Goal: Find specific page/section: Find specific page/section

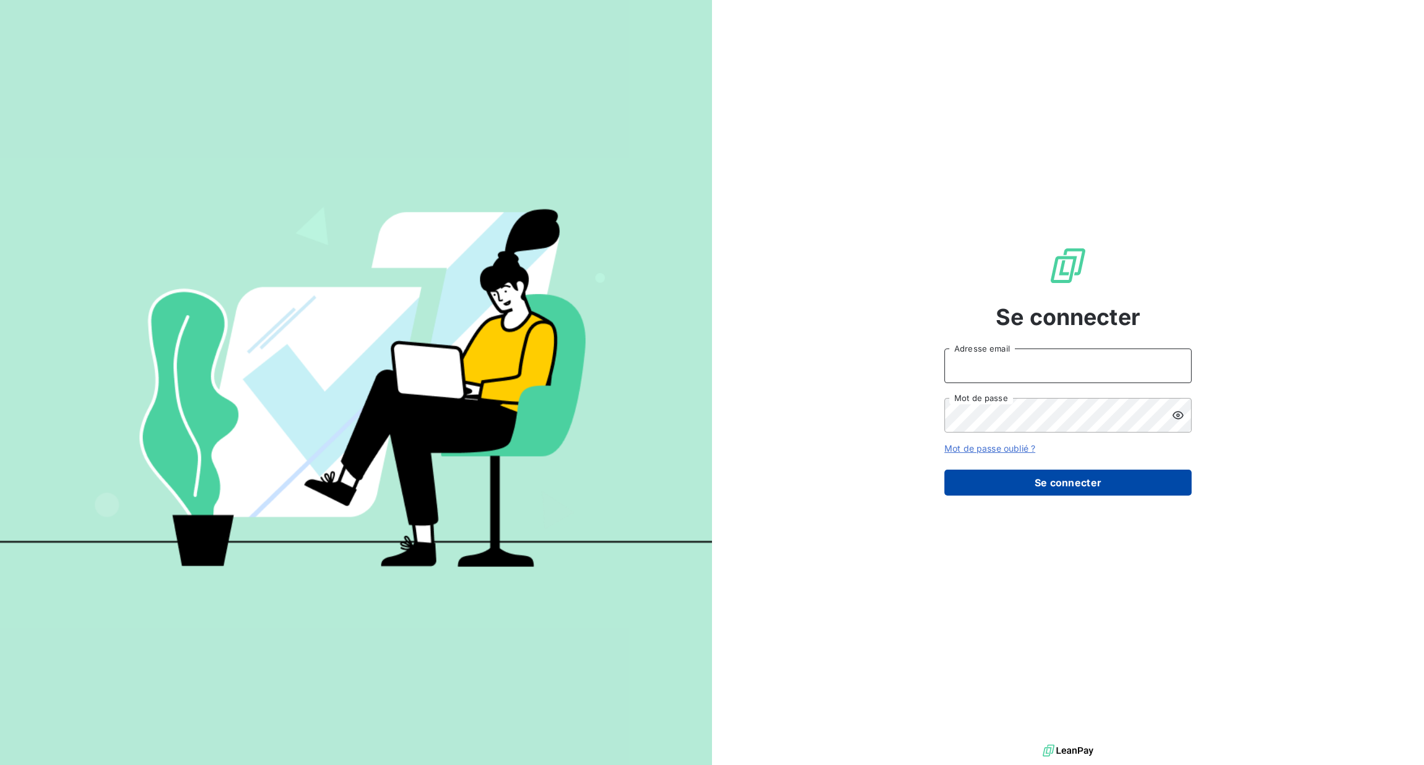
type input "[PERSON_NAME][EMAIL_ADDRESS][DOMAIN_NAME]"
click at [1050, 479] on button "Se connecter" at bounding box center [1068, 483] width 247 height 26
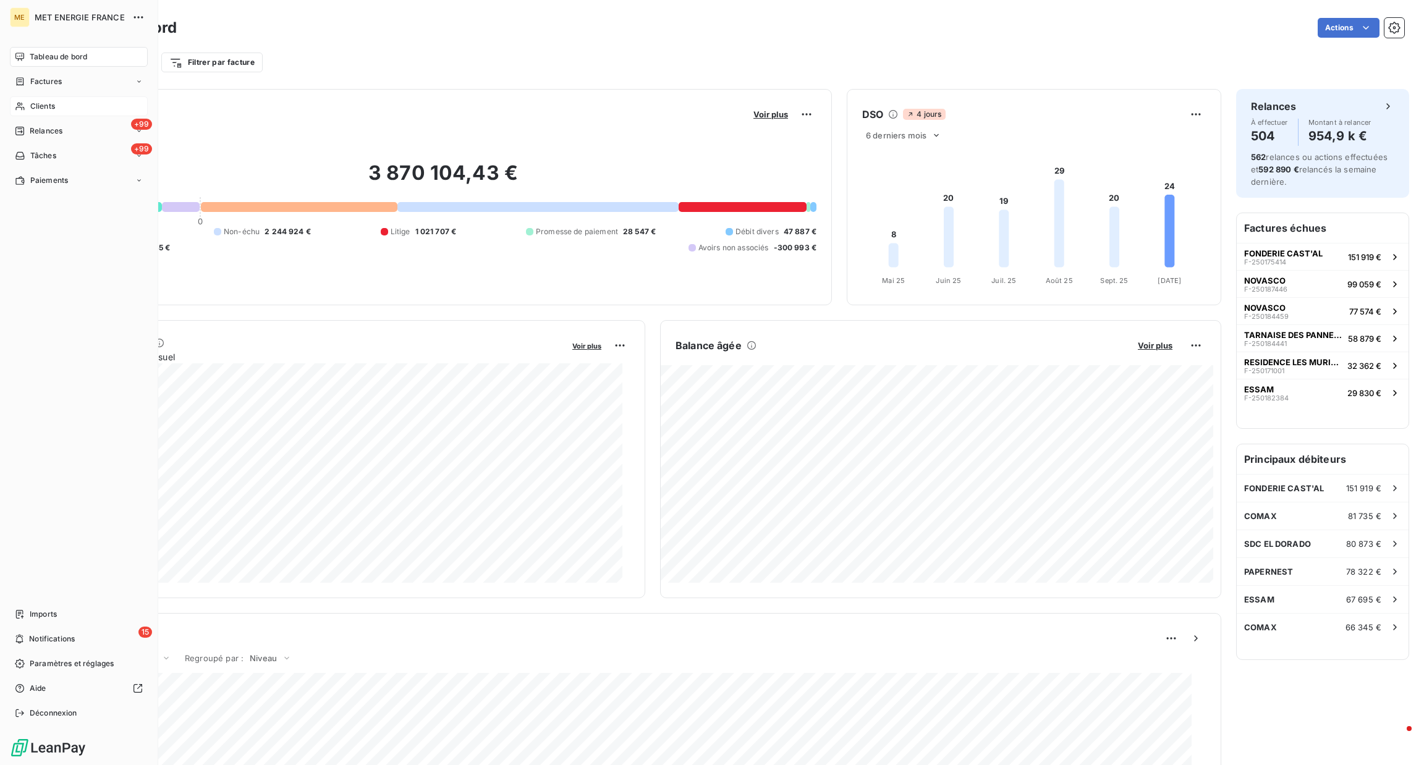
click at [38, 104] on span "Clients" at bounding box center [42, 106] width 25 height 11
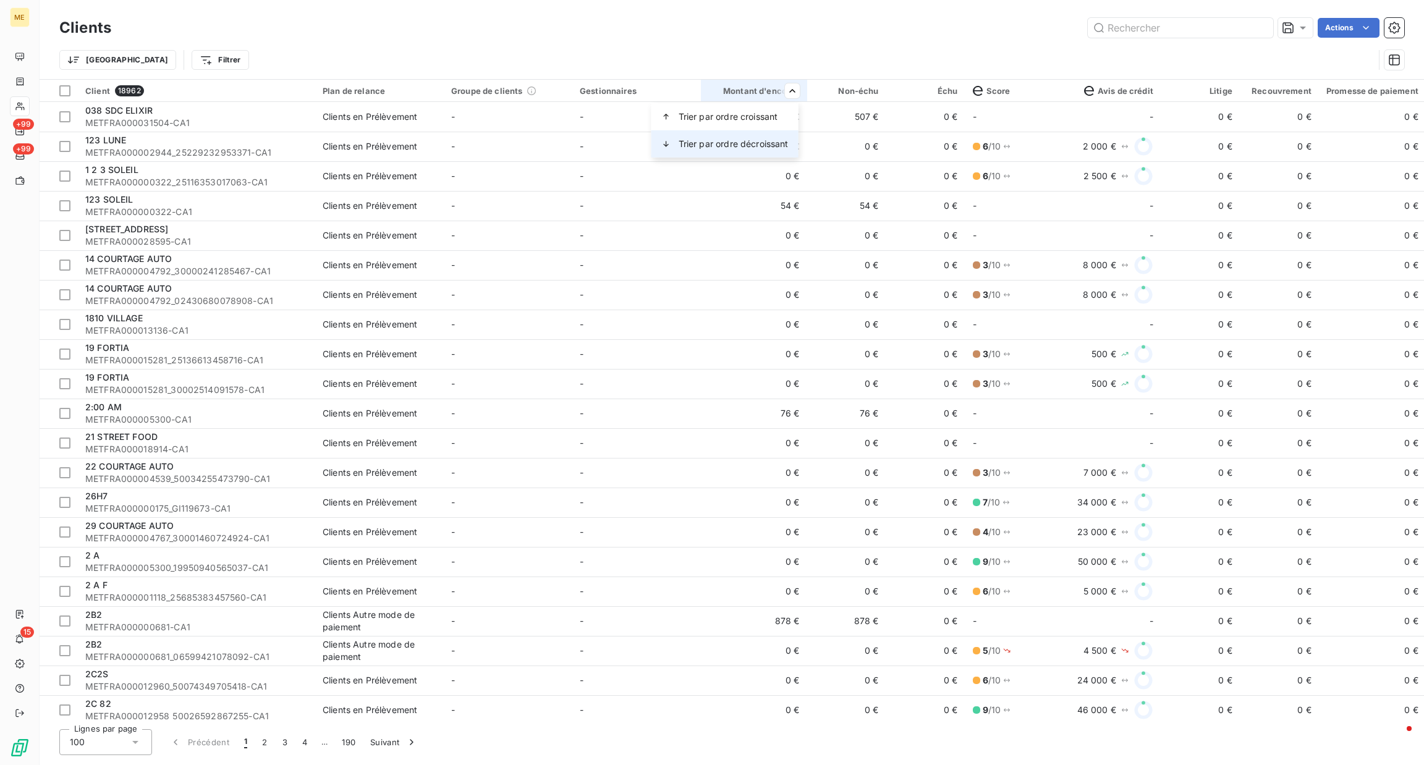
click at [781, 132] on div "Trier par ordre décroissant" at bounding box center [725, 143] width 147 height 27
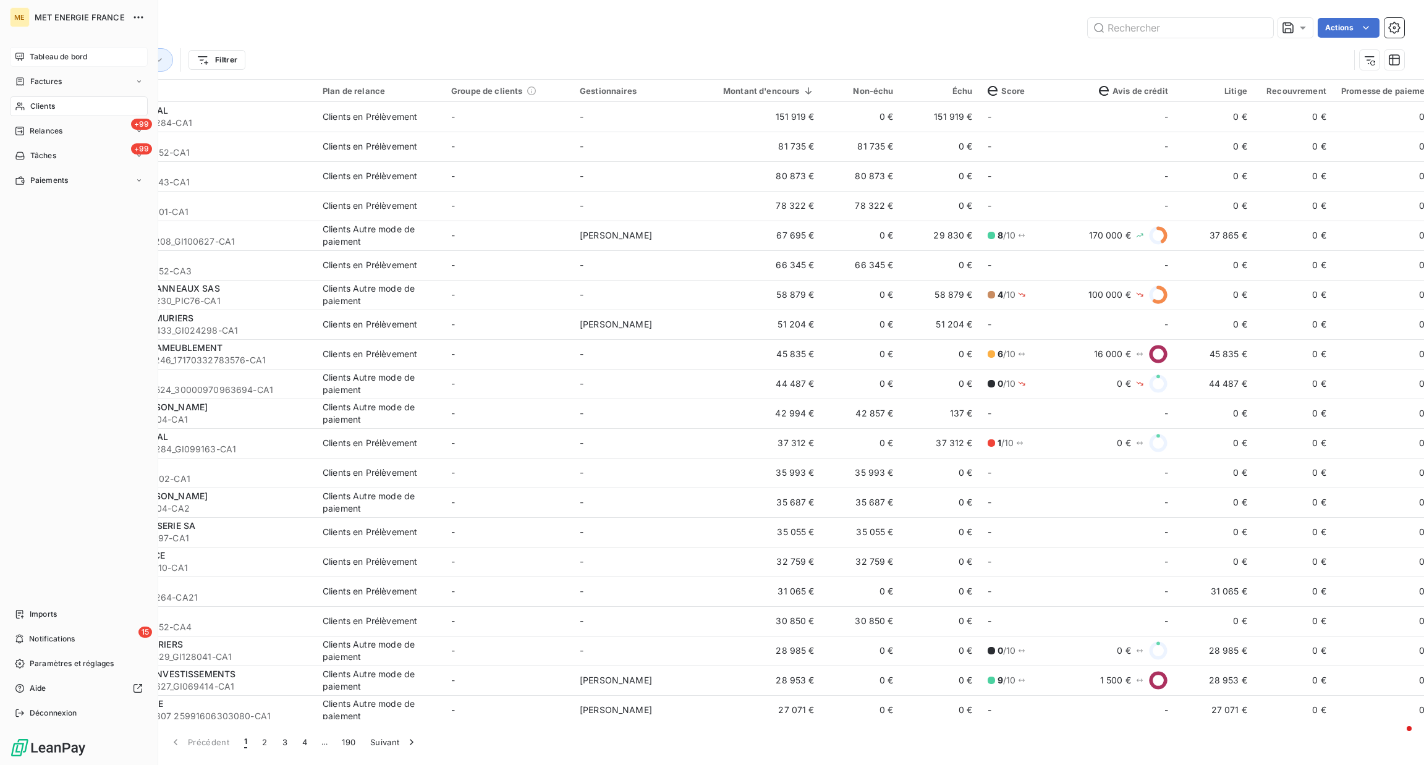
click at [27, 57] on div "Tableau de bord" at bounding box center [79, 57] width 138 height 20
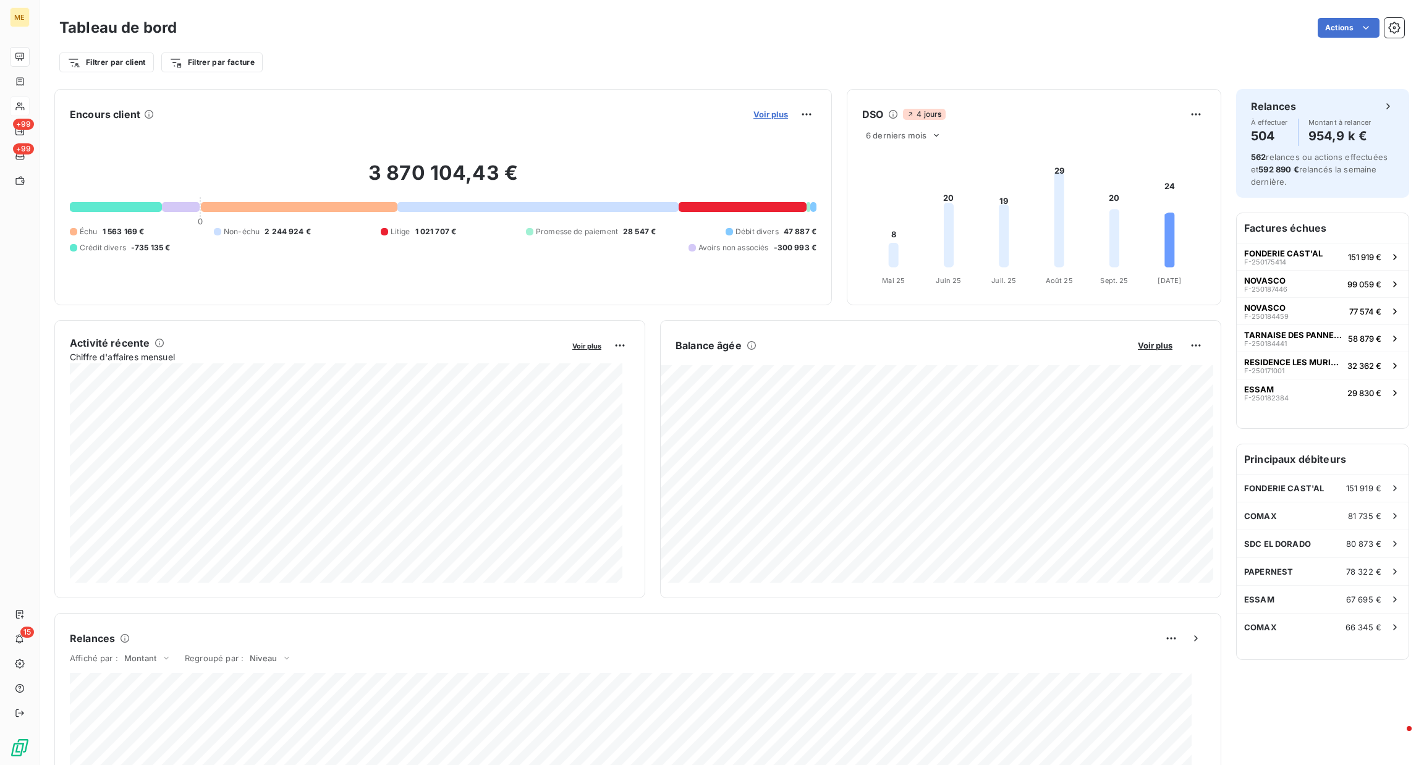
click at [770, 112] on span "Voir plus" at bounding box center [771, 114] width 35 height 10
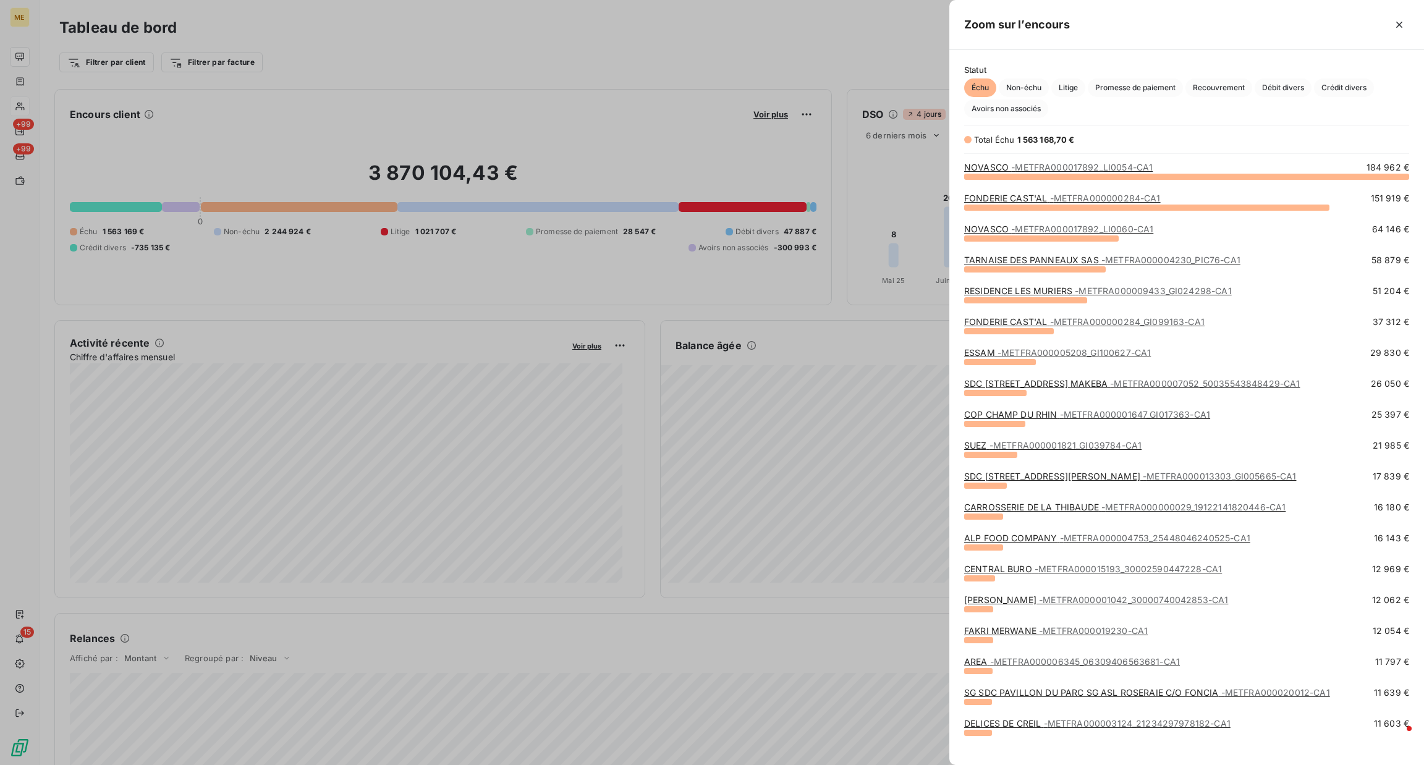
scroll to position [576, 461]
